Goal: Task Accomplishment & Management: Use online tool/utility

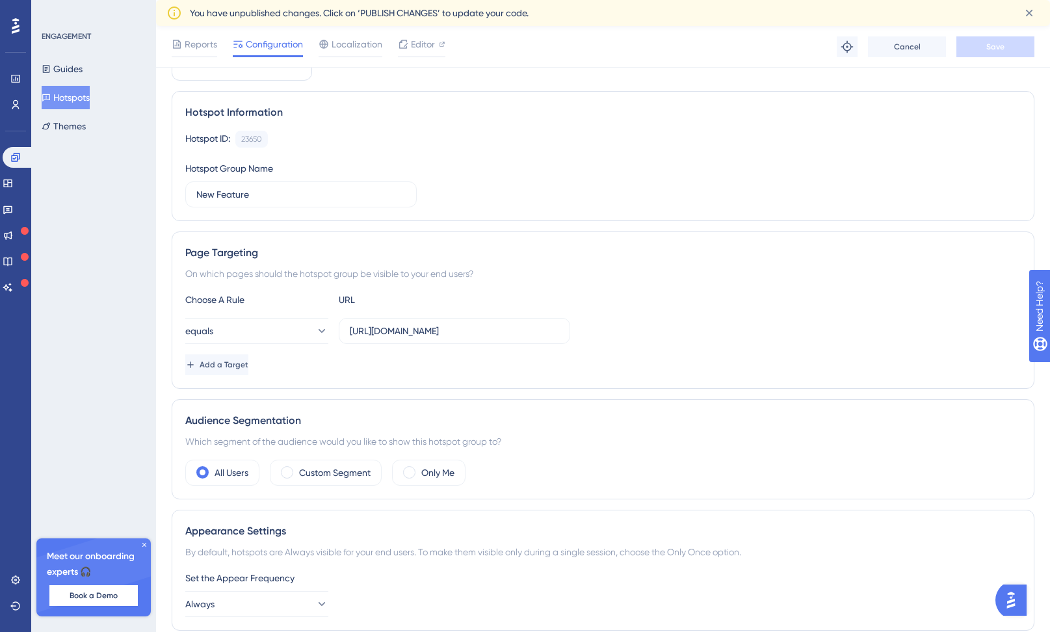
scroll to position [81, 0]
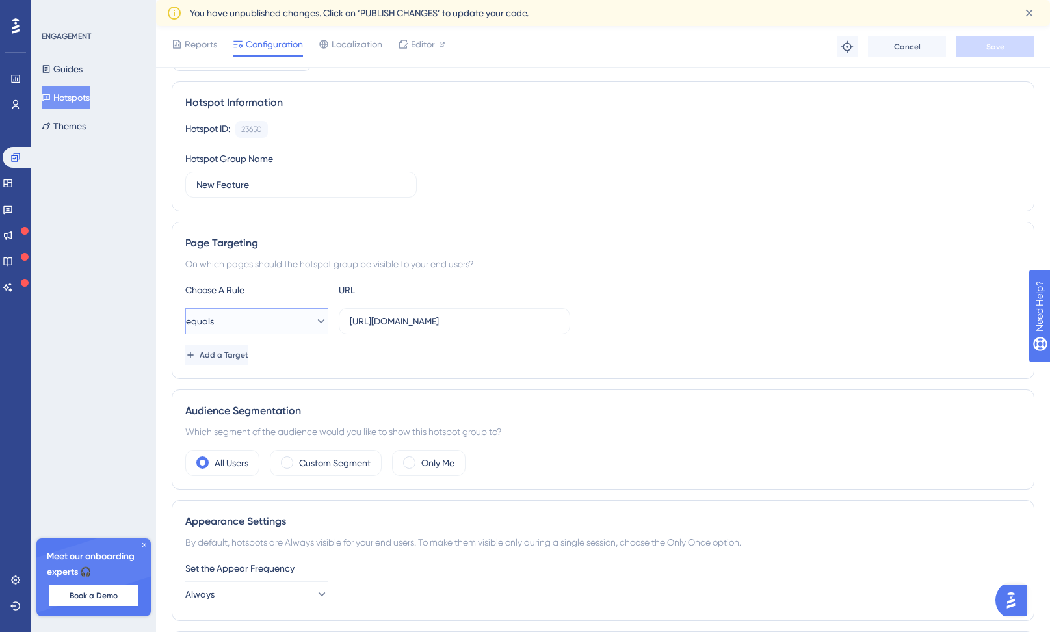
click at [285, 326] on button "equals" at bounding box center [256, 321] width 143 height 26
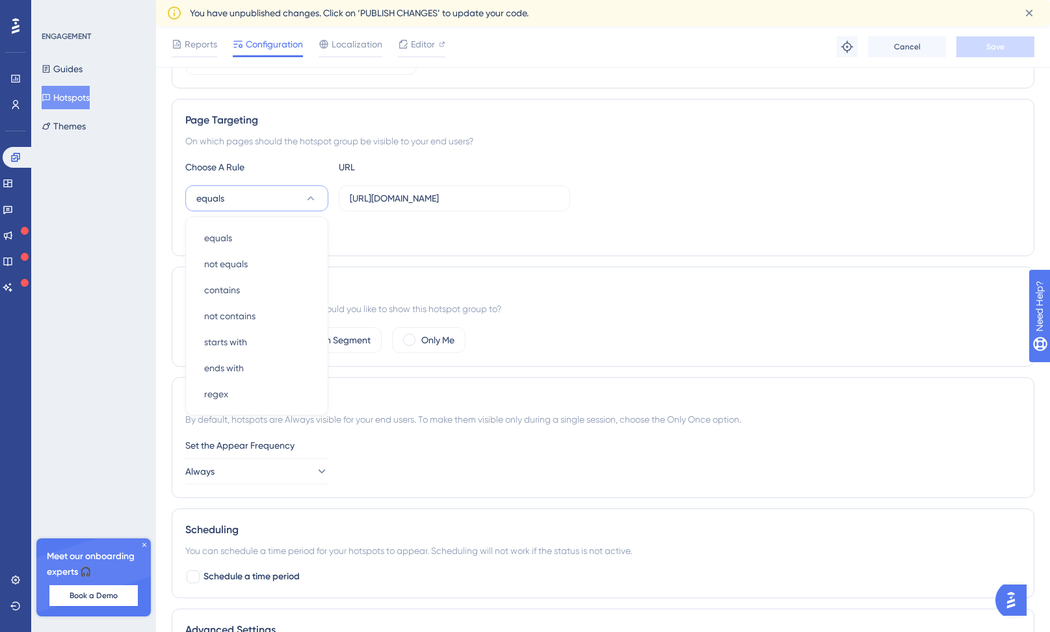
click at [417, 235] on div "Add a Target" at bounding box center [603, 232] width 836 height 21
click at [79, 59] on button "Guides" at bounding box center [62, 68] width 41 height 23
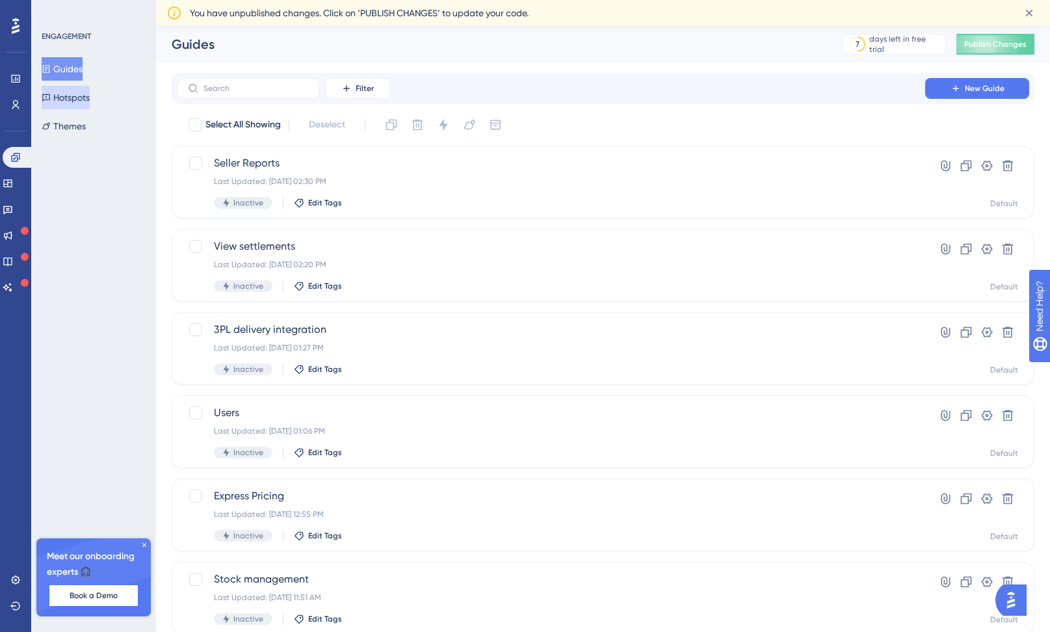
click at [90, 103] on button "Hotspots" at bounding box center [66, 97] width 48 height 23
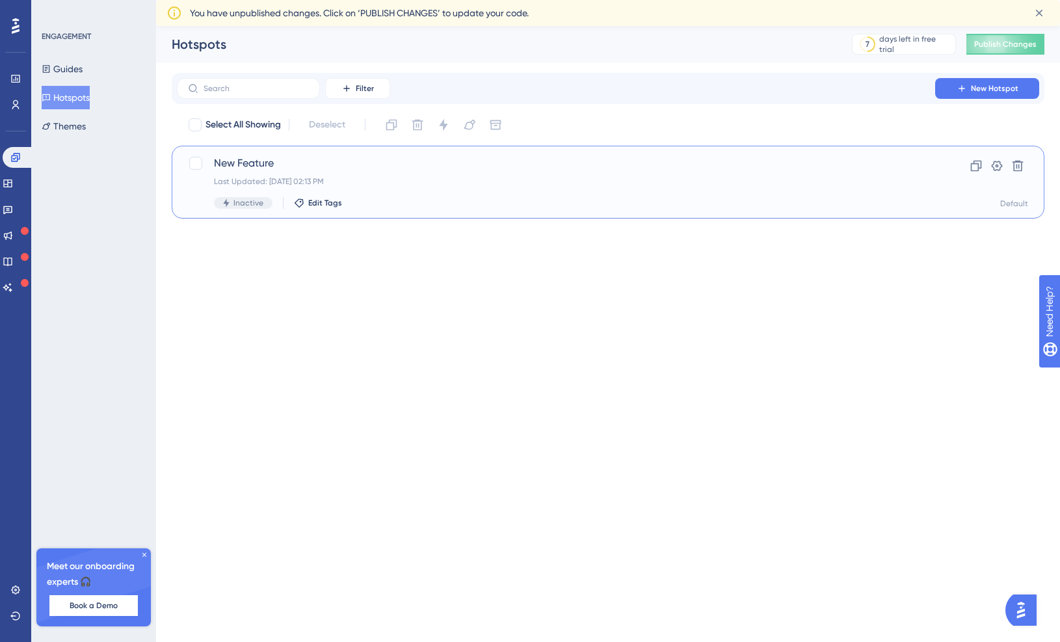
click at [735, 169] on span "New Feature" at bounding box center [556, 163] width 684 height 16
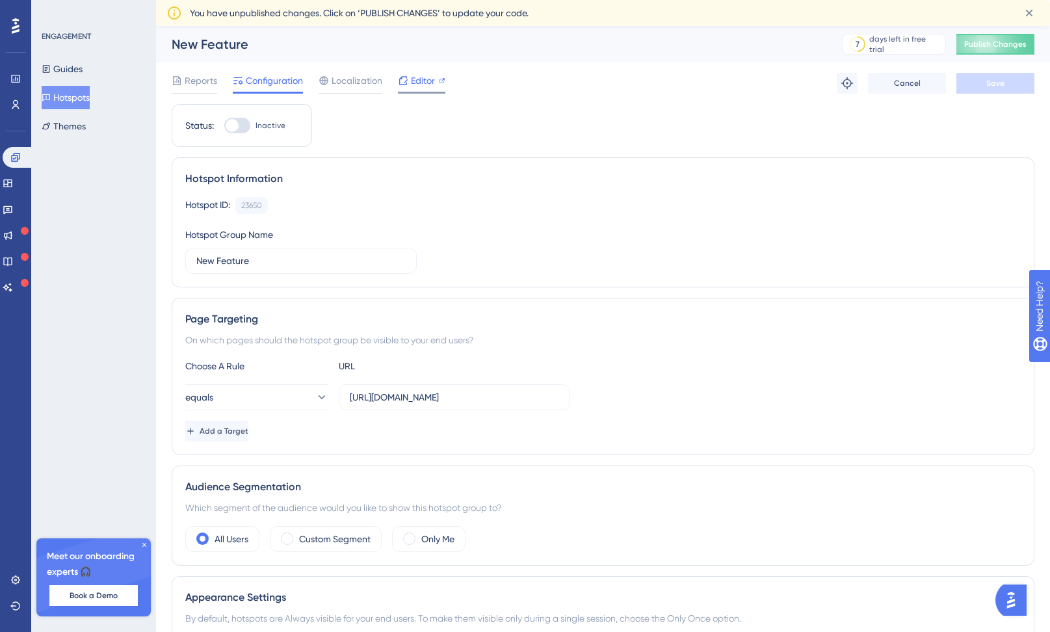
click at [426, 82] on span "Editor" at bounding box center [423, 81] width 24 height 16
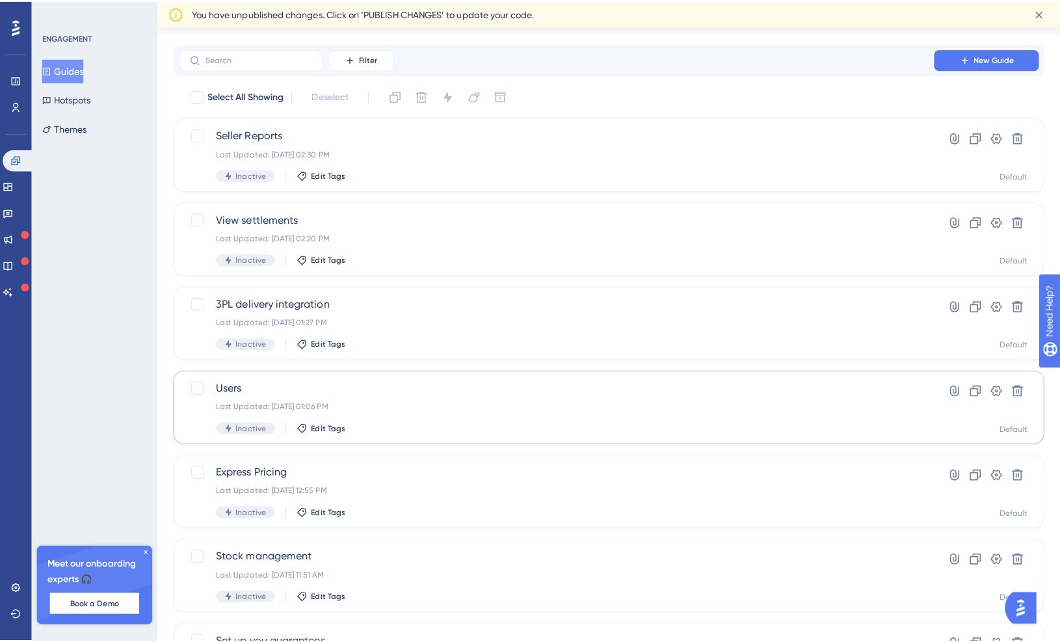
scroll to position [36, 0]
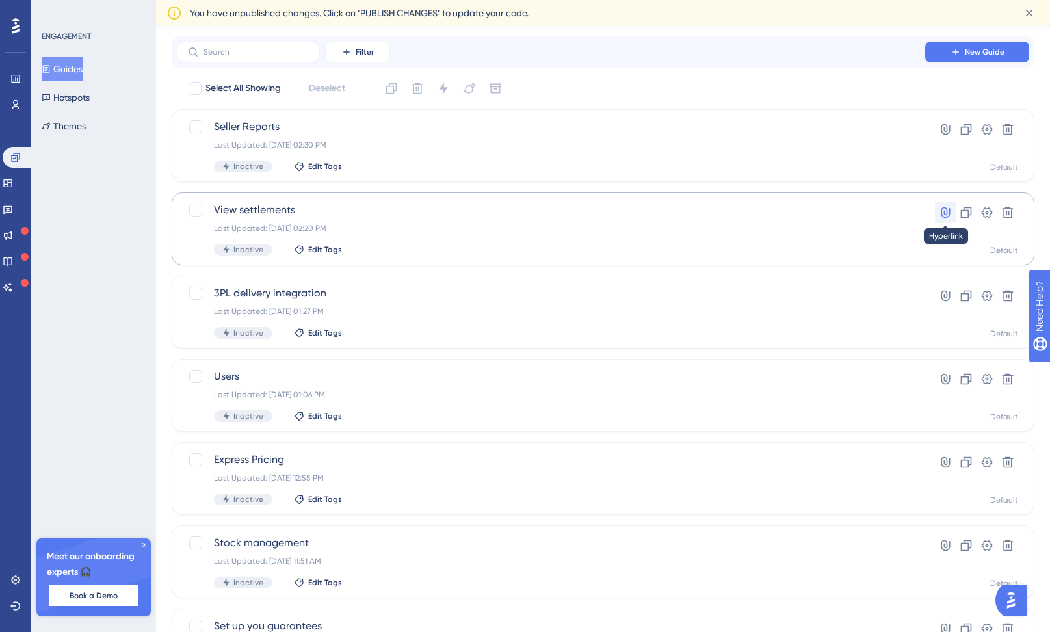
click at [945, 213] on icon at bounding box center [945, 212] width 13 height 13
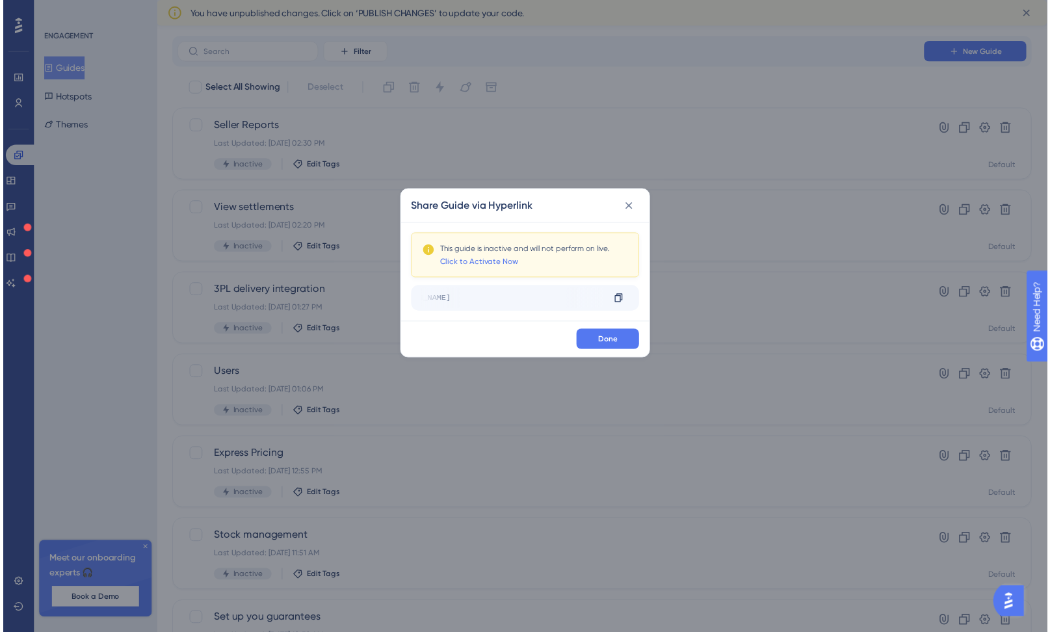
scroll to position [0, 96]
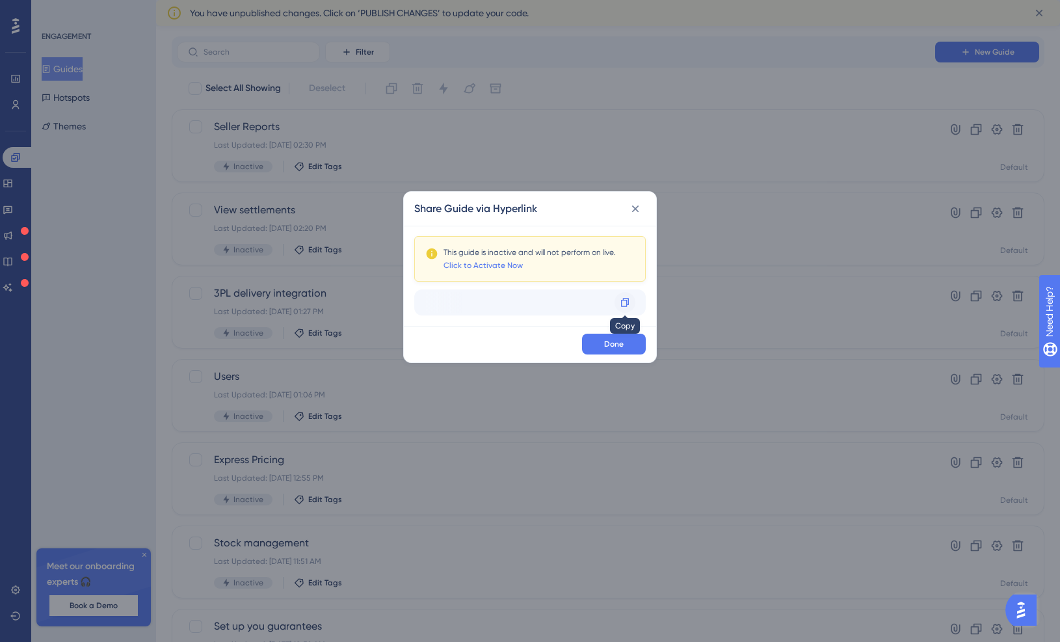
click at [623, 302] on icon at bounding box center [625, 302] width 10 height 10
click at [635, 200] on button at bounding box center [635, 208] width 21 height 21
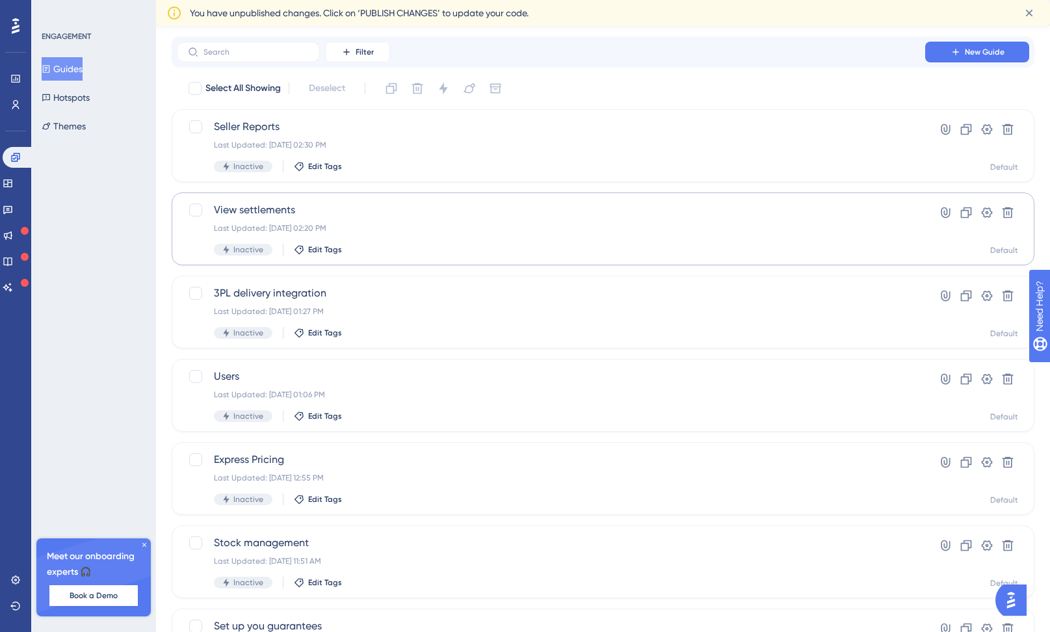
scroll to position [0, 0]
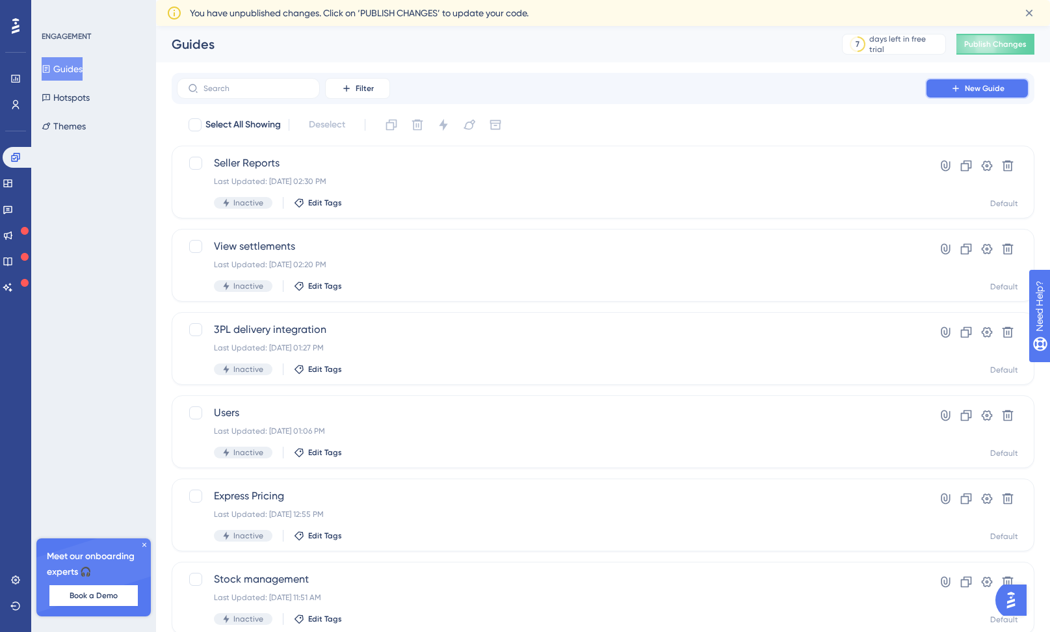
click at [940, 95] on button "New Guide" at bounding box center [977, 88] width 104 height 21
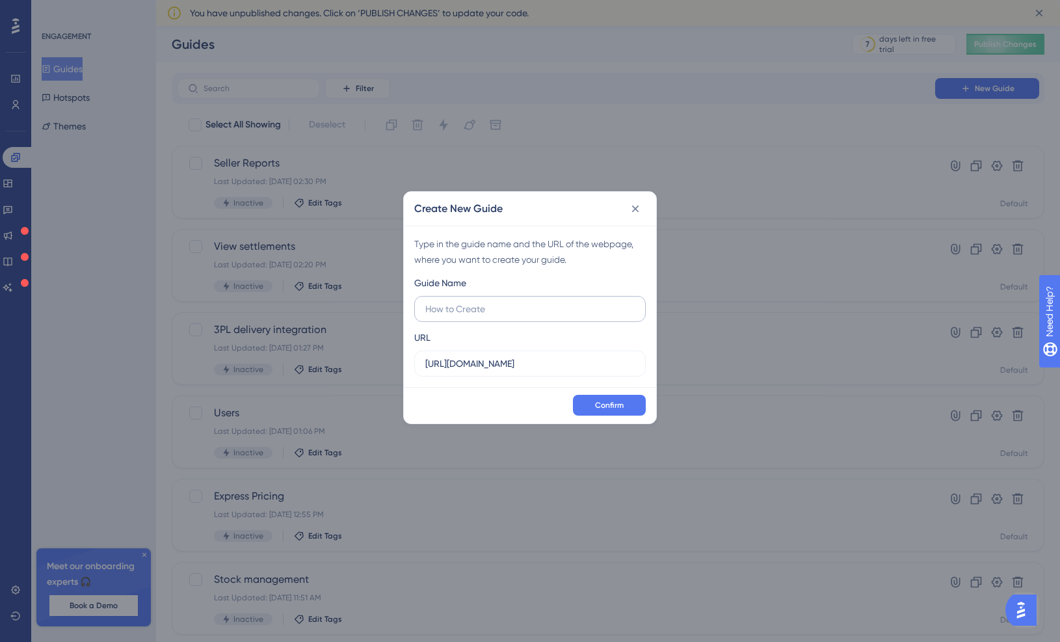
click at [490, 307] on input "text" at bounding box center [529, 309] width 209 height 14
type input "Orders"
click at [614, 406] on span "Confirm" at bounding box center [609, 405] width 29 height 10
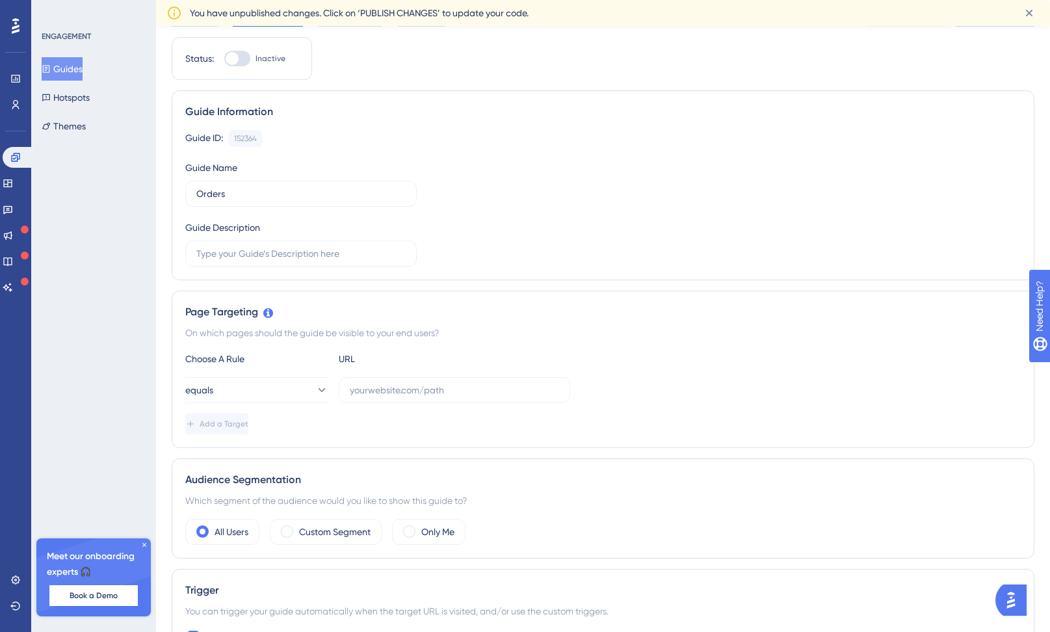
scroll to position [69, 0]
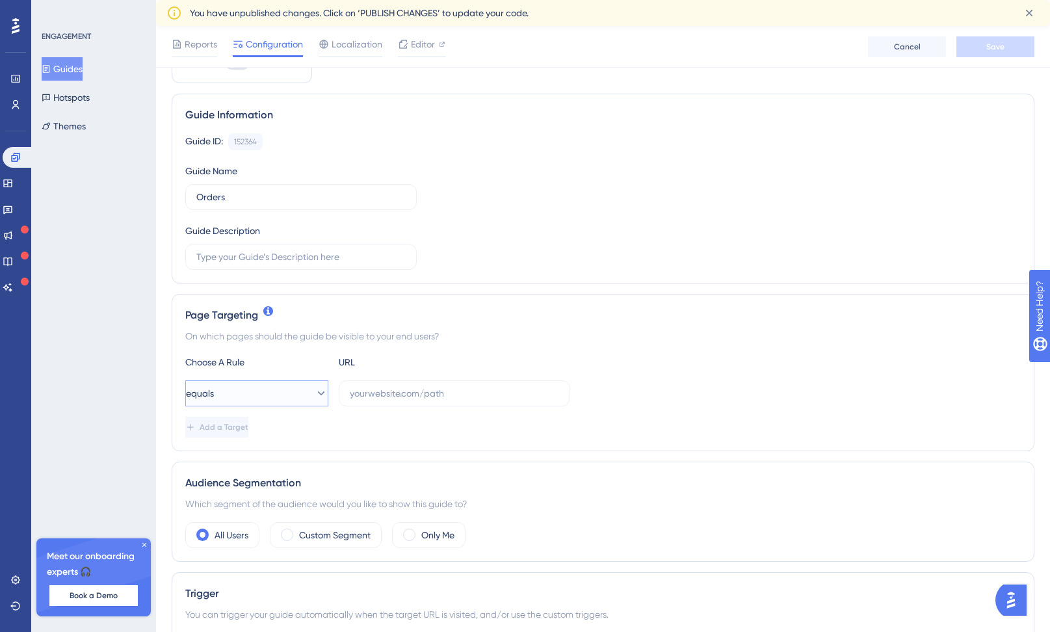
click at [299, 399] on button "equals" at bounding box center [256, 393] width 143 height 26
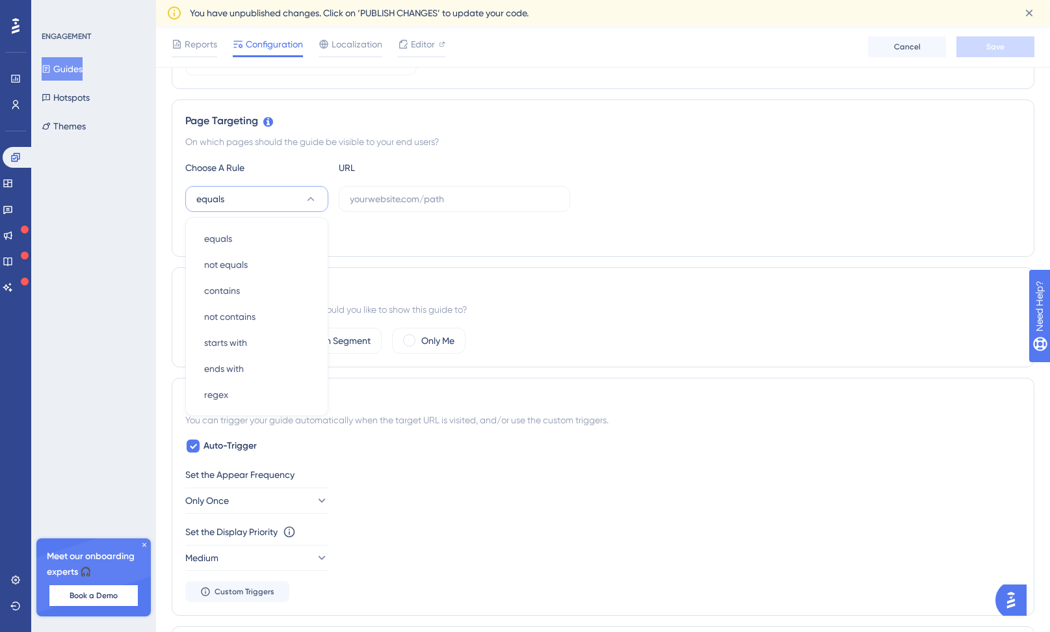
click at [498, 271] on div "Audience Segmentation Which segment of the audience would you like to show this…" at bounding box center [603, 317] width 863 height 100
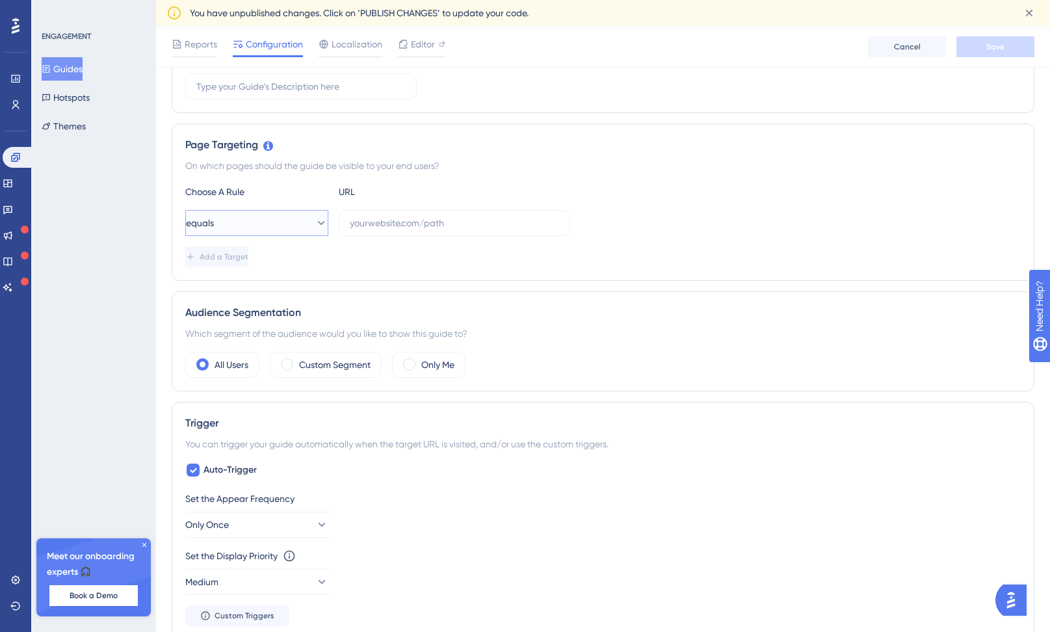
click at [286, 220] on button "equals" at bounding box center [256, 223] width 143 height 26
click at [358, 260] on div "Add a Target" at bounding box center [603, 256] width 836 height 21
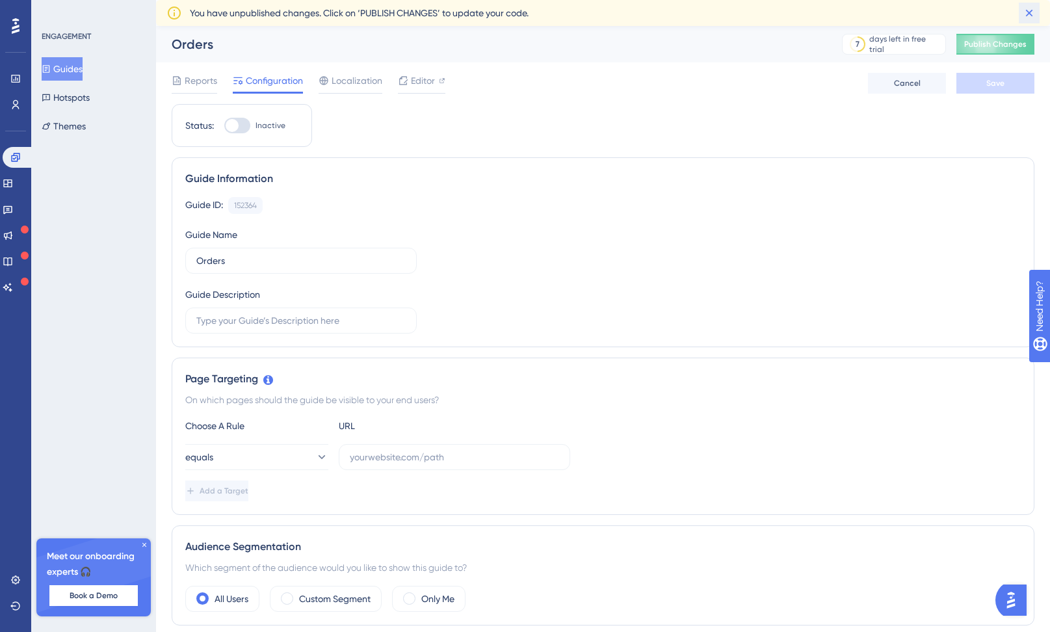
click at [1025, 12] on icon at bounding box center [1029, 13] width 13 height 13
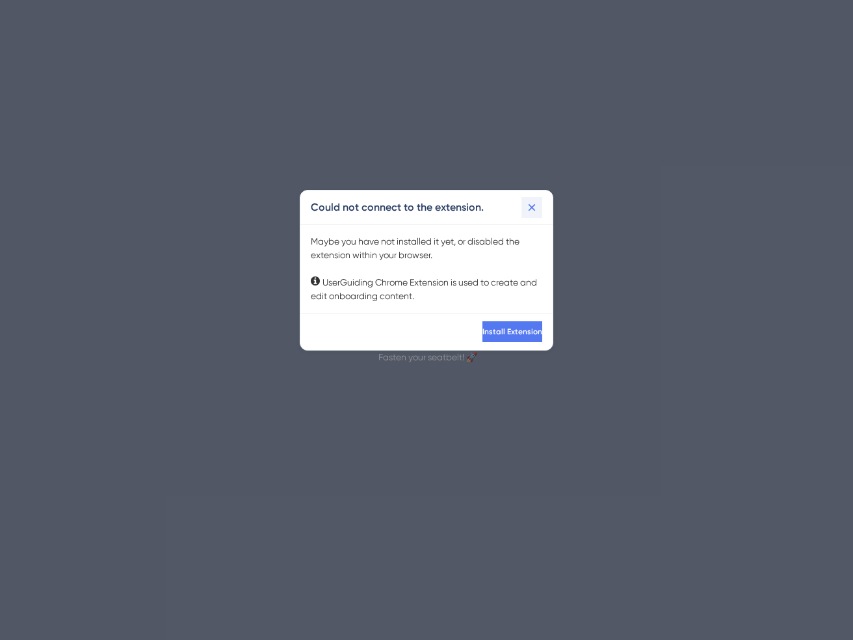
click at [530, 210] on icon at bounding box center [531, 207] width 13 height 13
